Goal: Find specific page/section: Find specific page/section

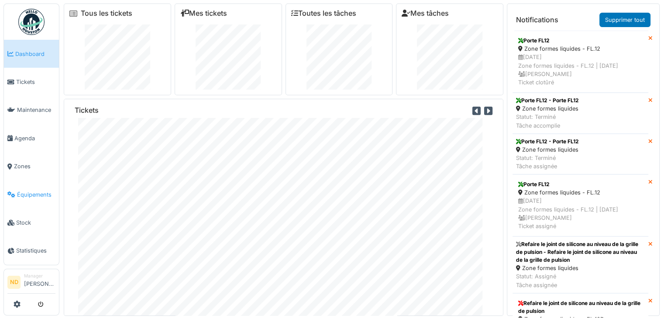
click at [27, 190] on span "Équipements" at bounding box center [36, 194] width 38 height 8
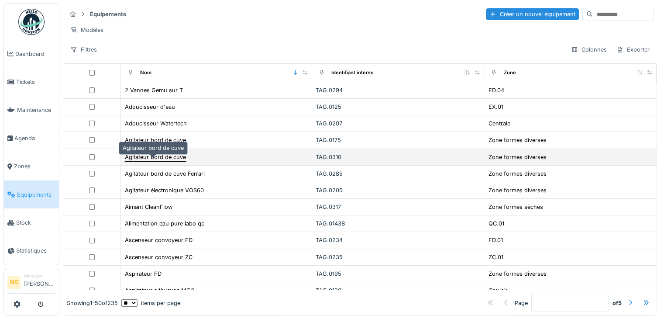
click at [155, 158] on div "Agitateur bord de cuve" at bounding box center [155, 157] width 61 height 8
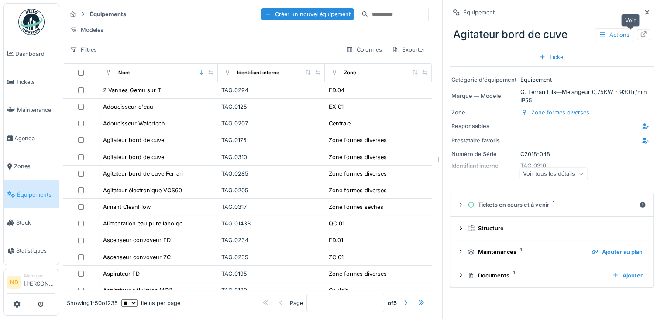
click at [640, 37] on div at bounding box center [643, 35] width 7 height 8
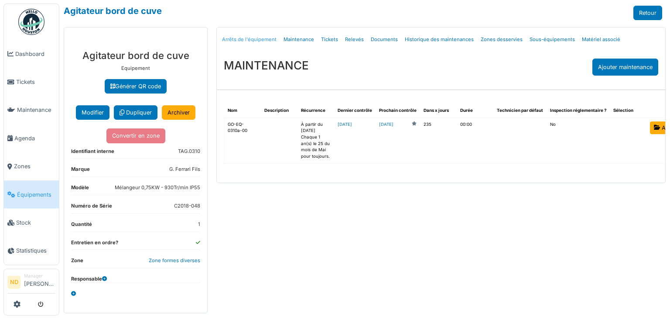
click at [241, 35] on link "Arrêts de l'équipement" at bounding box center [250, 39] width 62 height 21
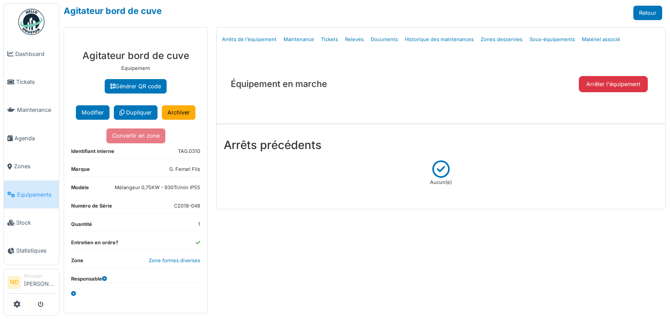
click at [21, 302] on div at bounding box center [31, 304] width 48 height 14
click at [19, 304] on icon at bounding box center [17, 303] width 7 height 7
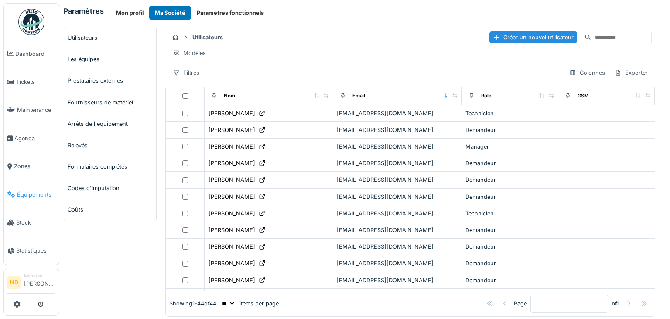
click at [34, 190] on span "Équipements" at bounding box center [36, 194] width 38 height 8
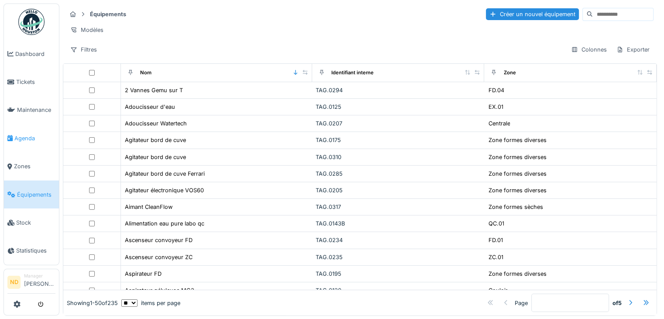
click at [27, 135] on span "Agenda" at bounding box center [34, 138] width 41 height 8
